Goal: Information Seeking & Learning: Learn about a topic

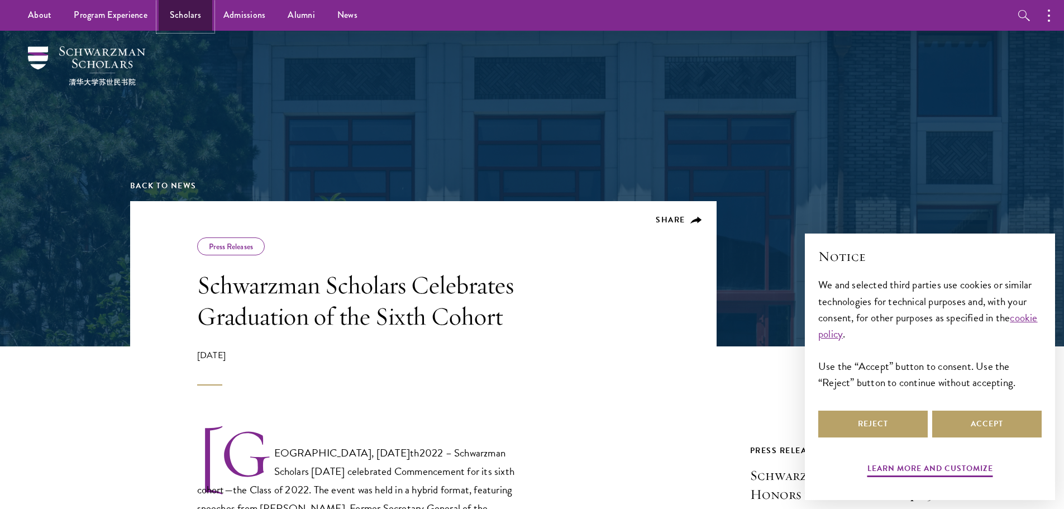
click at [175, 12] on link "Scholars" at bounding box center [186, 15] width 54 height 31
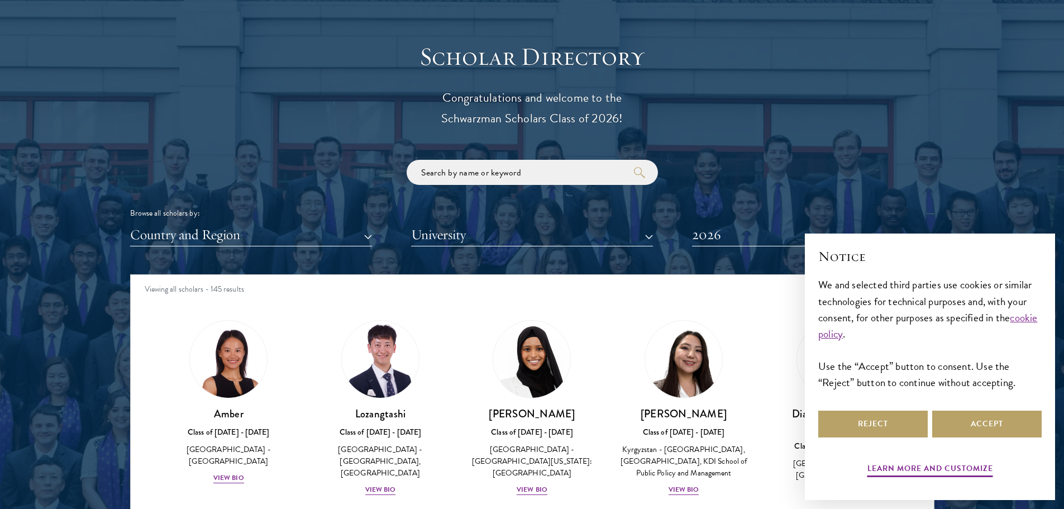
scroll to position [1229, 0]
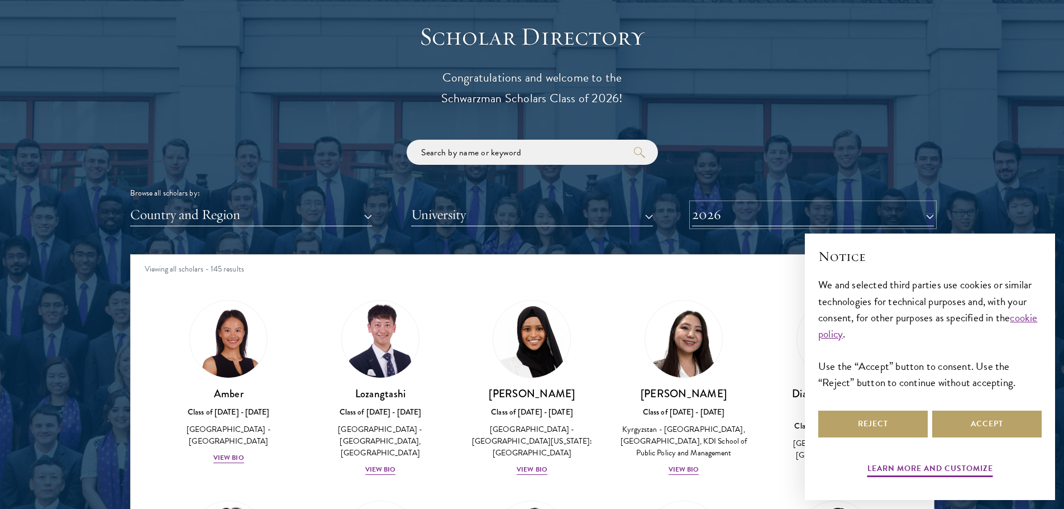
click at [705, 216] on button "2026" at bounding box center [813, 214] width 242 height 23
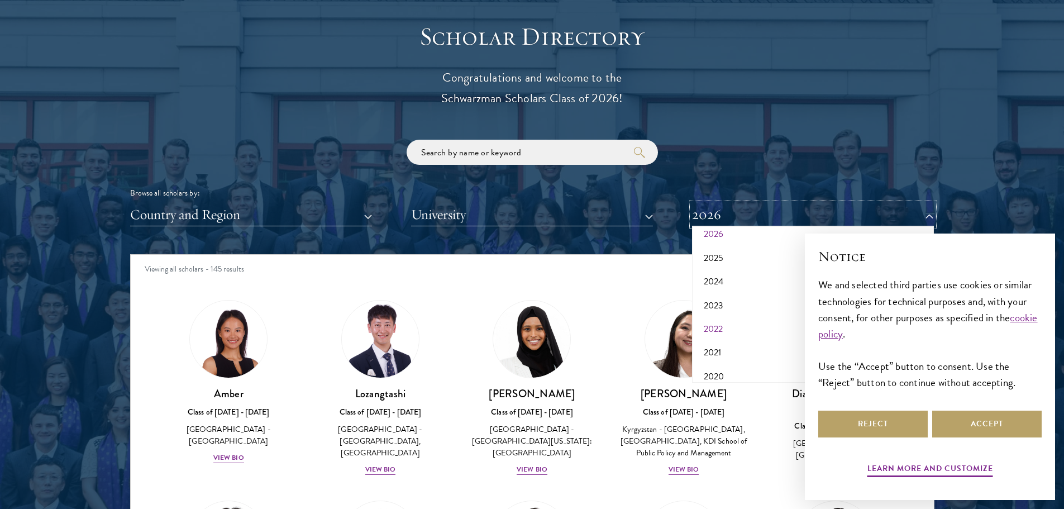
scroll to position [56, 0]
click at [713, 306] on button "2022" at bounding box center [812, 309] width 235 height 23
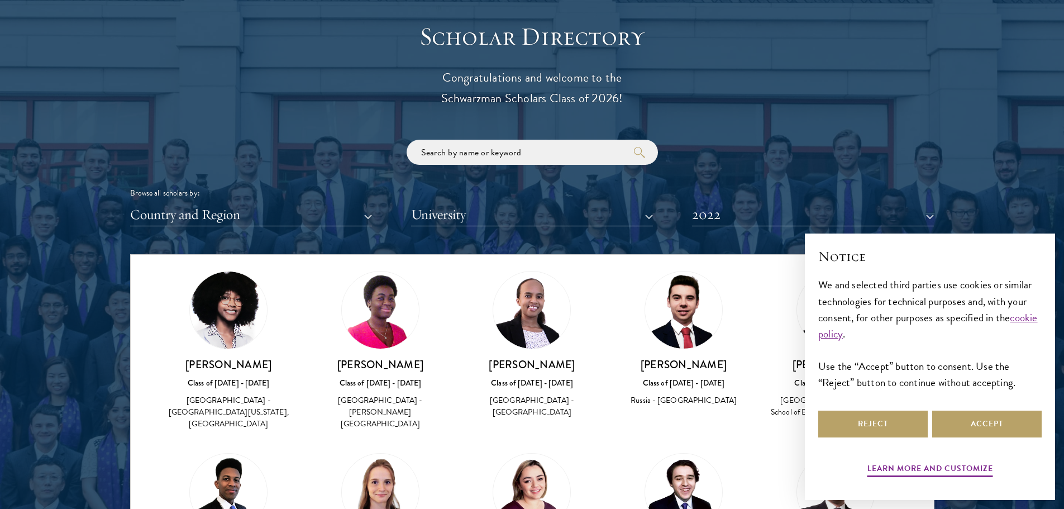
scroll to position [56, 0]
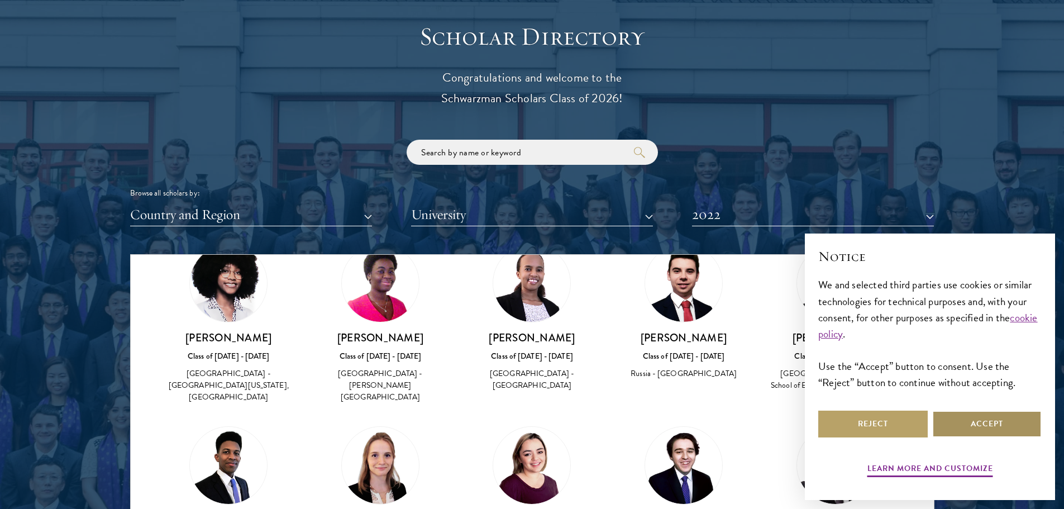
click at [964, 424] on button "Accept" at bounding box center [986, 423] width 109 height 27
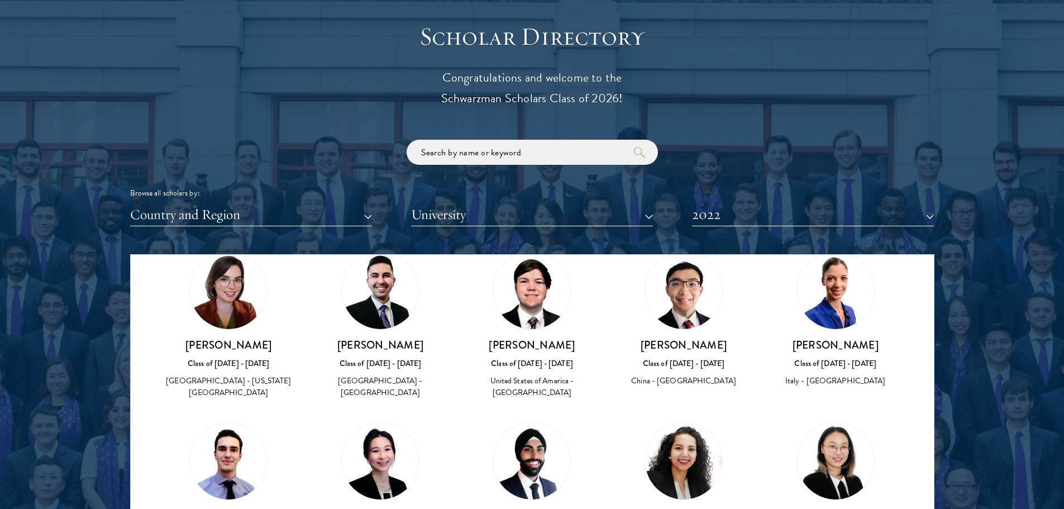
scroll to position [614, 0]
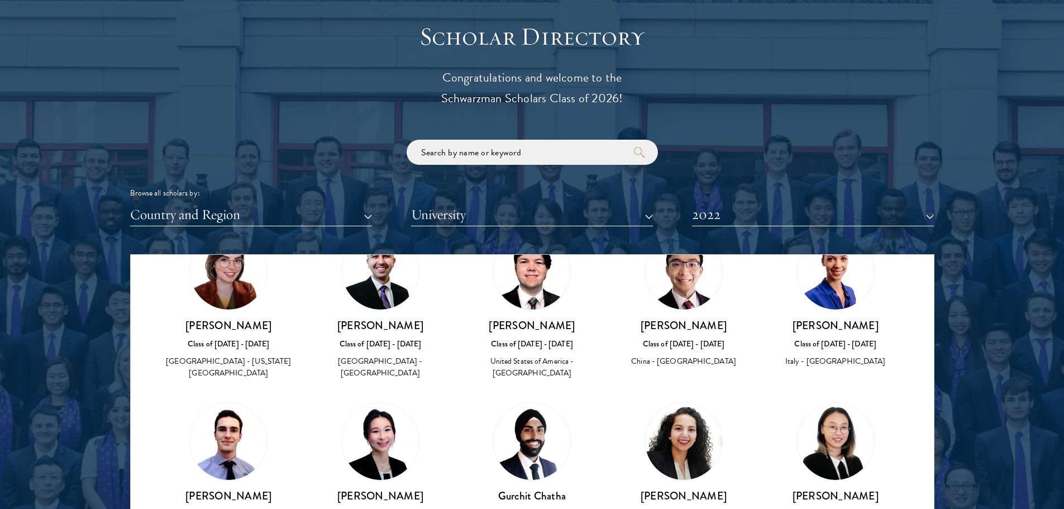
click at [222, 411] on img at bounding box center [228, 441] width 77 height 77
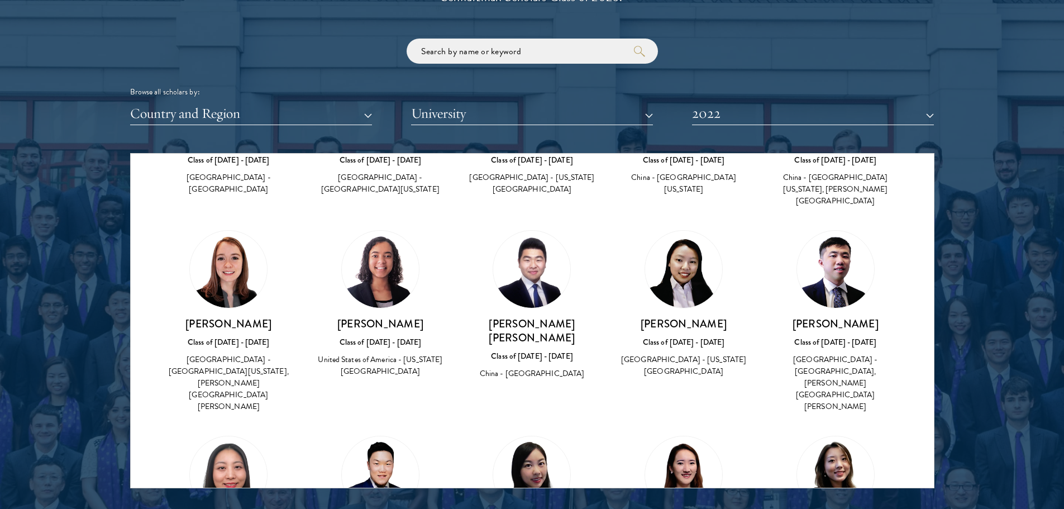
scroll to position [1333, 0]
